Goal: Transaction & Acquisition: Purchase product/service

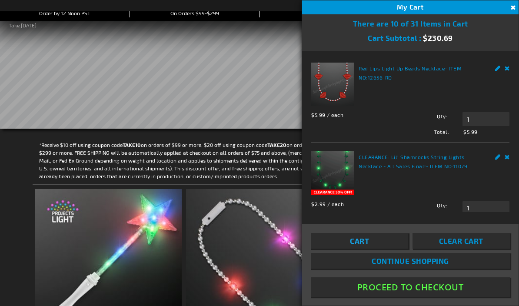
click at [362, 245] on span "Cart" at bounding box center [359, 240] width 19 height 9
click at [359, 245] on span "Cart" at bounding box center [359, 240] width 19 height 9
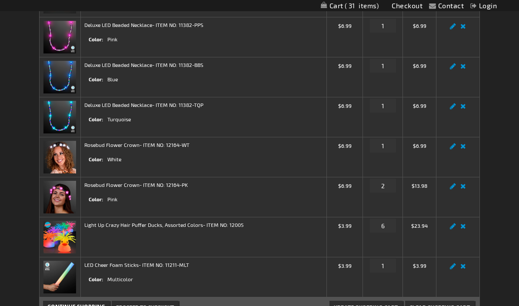
scroll to position [533, 0]
click at [463, 228] on link "Remove item" at bounding box center [463, 228] width 10 height 0
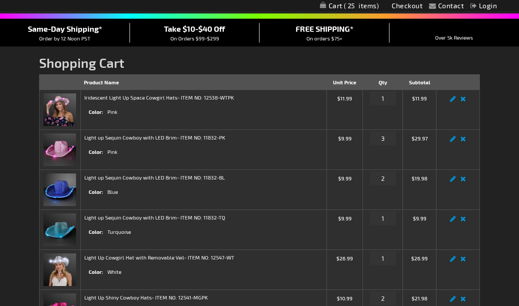
scroll to position [62, 0]
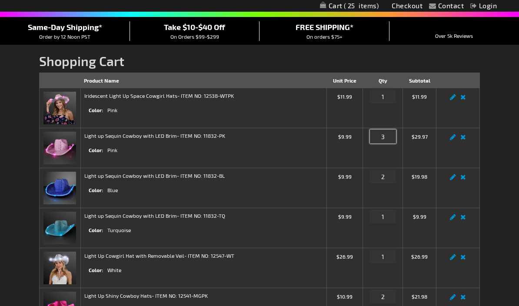
click at [387, 137] on input "3" at bounding box center [383, 137] width 26 height 14
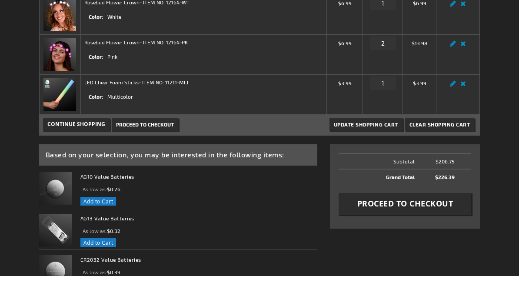
scroll to position [650, 0]
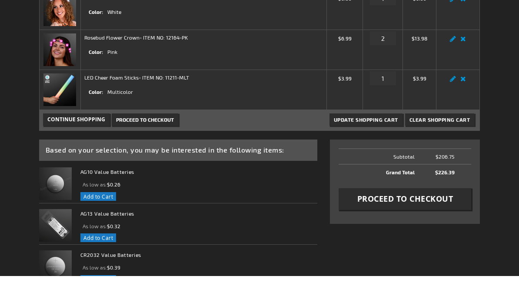
type input "1"
click at [374, 146] on span "Update Shopping Cart" at bounding box center [366, 149] width 64 height 6
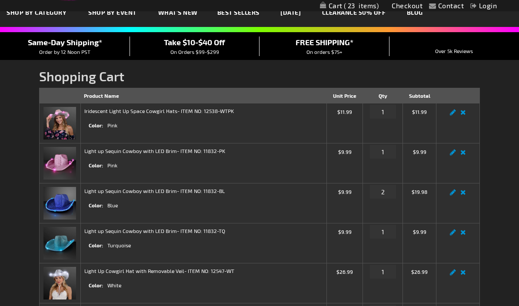
scroll to position [46, 0]
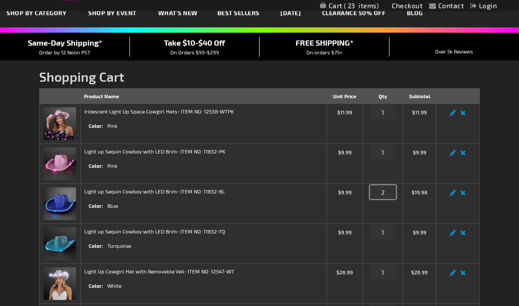
click at [388, 195] on input "2" at bounding box center [383, 192] width 26 height 14
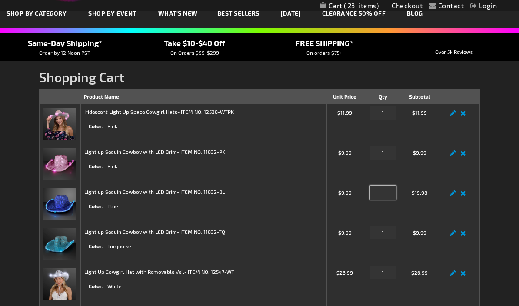
type input "1"
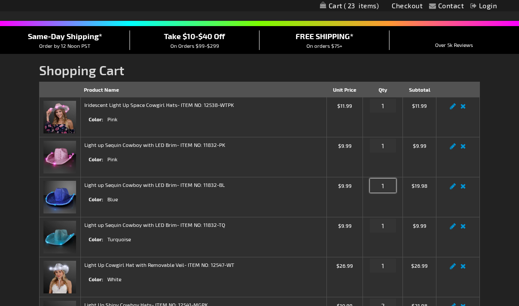
scroll to position [0, 0]
